Goal: Navigation & Orientation: Understand site structure

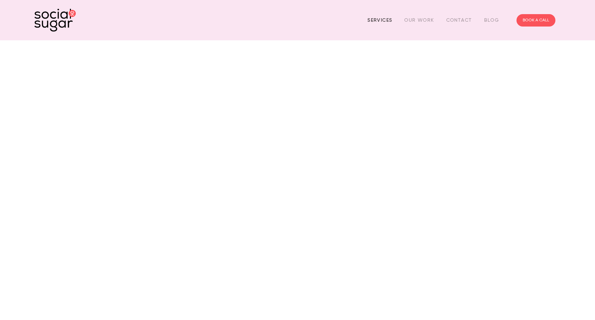
click at [382, 21] on link "Services" at bounding box center [379, 20] width 25 height 11
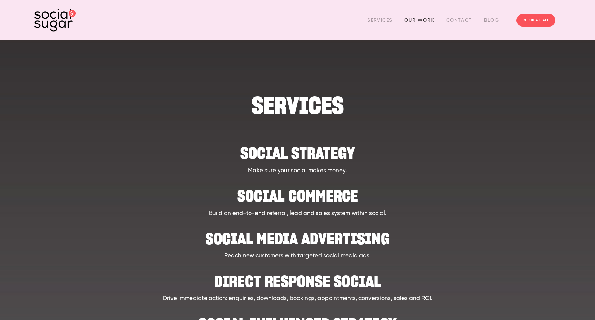
click at [415, 17] on link "Our Work" at bounding box center [419, 20] width 30 height 11
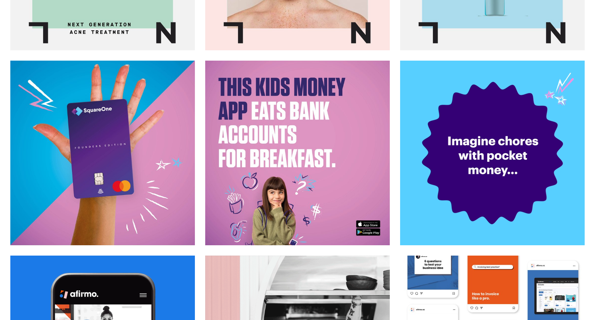
scroll to position [892, 0]
